Goal: Task Accomplishment & Management: Manage account settings

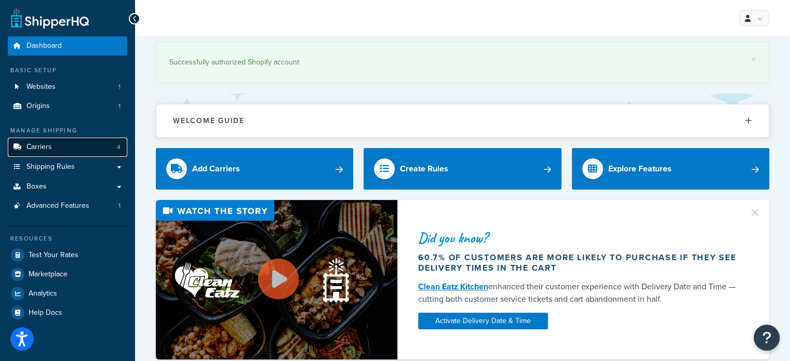
click at [61, 150] on link "Carriers 4" at bounding box center [68, 147] width 120 height 19
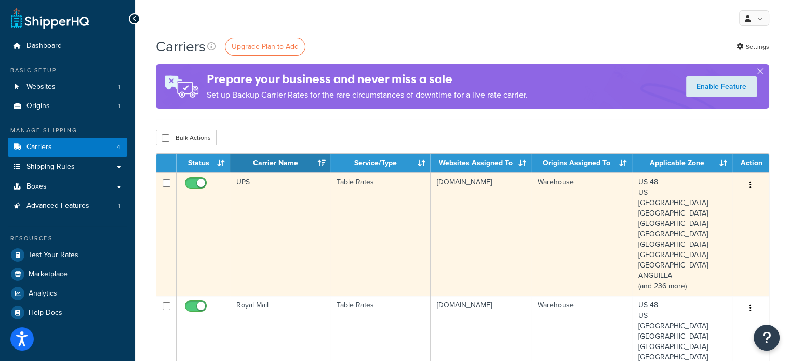
click at [427, 193] on td "Table Rates" at bounding box center [381, 234] width 100 height 123
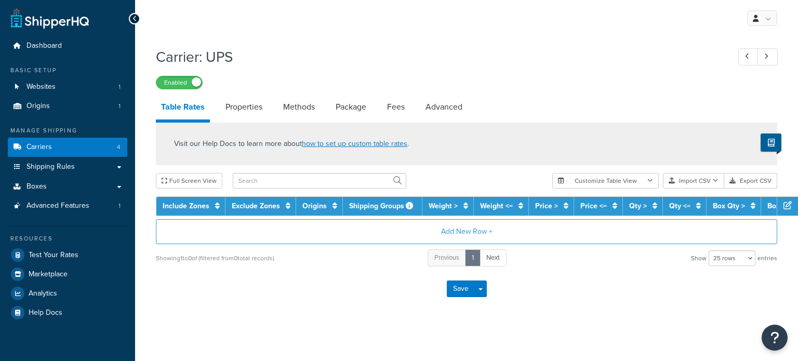
select select "25"
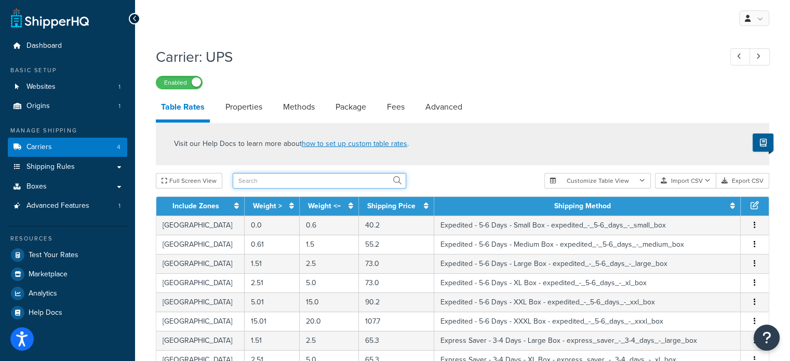
click at [372, 181] on input "text" at bounding box center [320, 181] width 174 height 16
type input "india"
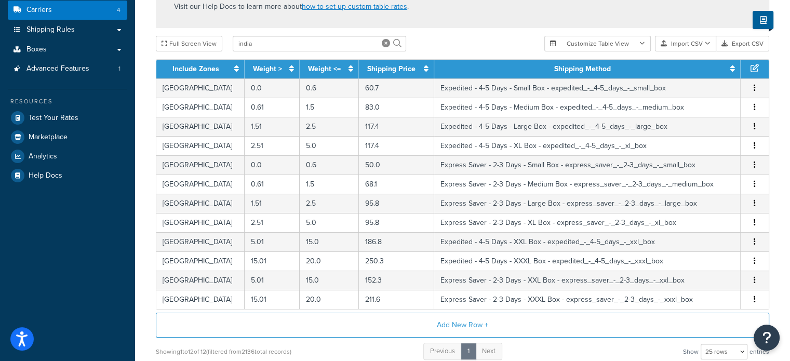
scroll to position [141, 0]
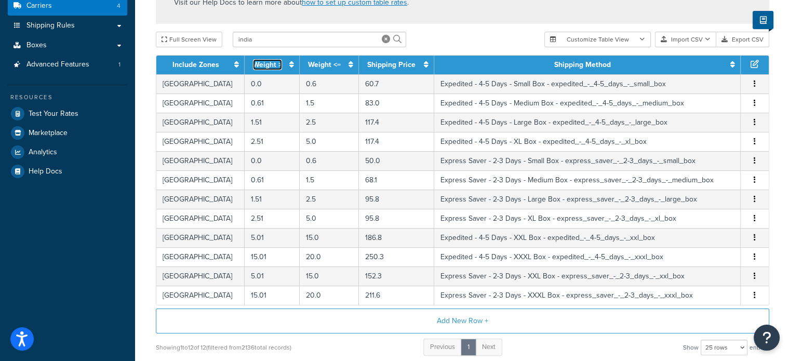
click at [289, 67] on icon at bounding box center [291, 64] width 5 height 7
